Goal: Information Seeking & Learning: Check status

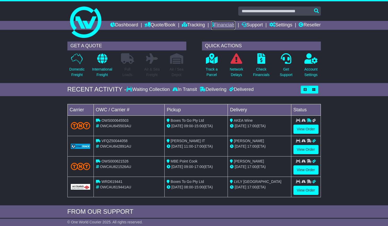
click at [235, 24] on link "Financials" at bounding box center [223, 25] width 24 height 9
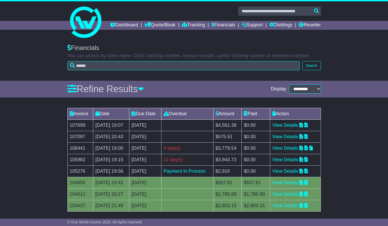
click at [125, 142] on td "04 Sep 2025 20:43" at bounding box center [111, 136] width 36 height 11
